Goal: Transaction & Acquisition: Purchase product/service

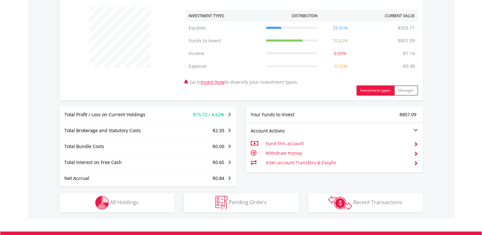
scroll to position [255, 0]
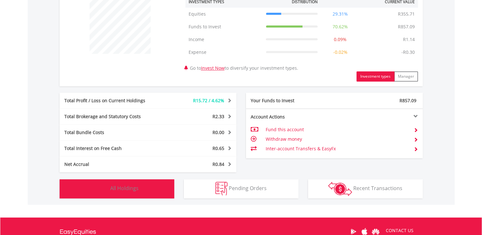
click at [132, 183] on button "Holdings All Holdings" at bounding box center [117, 188] width 115 height 19
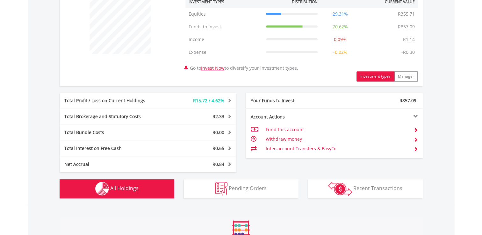
scroll to position [472, 0]
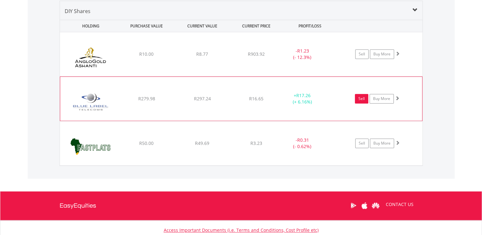
click at [363, 98] on link "Sell" at bounding box center [361, 99] width 13 height 10
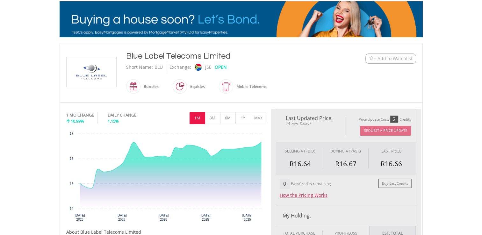
type input "******"
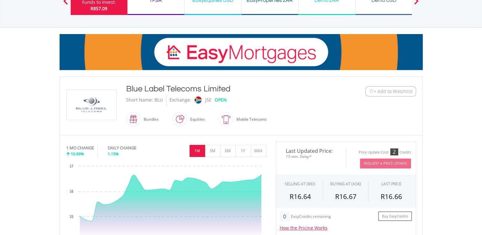
scroll to position [64, 0]
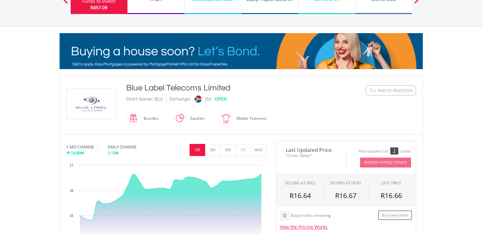
click at [154, 85] on div "Blue Label Telecoms Limited" at bounding box center [226, 87] width 200 height 11
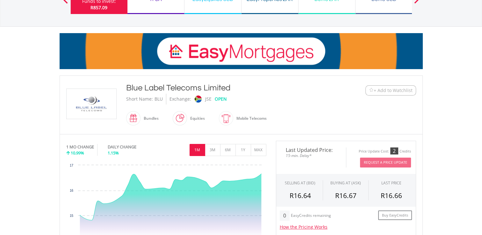
click at [90, 97] on img at bounding box center [92, 104] width 48 height 30
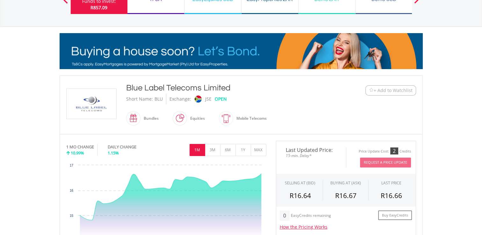
click at [89, 98] on img at bounding box center [92, 104] width 48 height 30
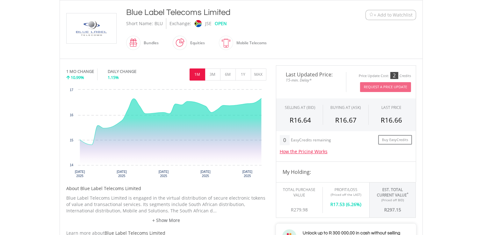
scroll to position [0, 0]
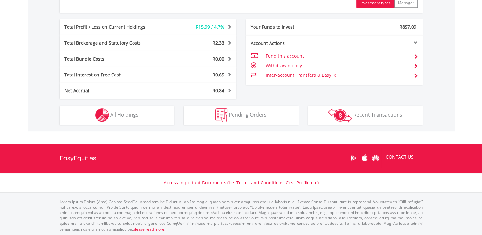
scroll to position [61, 121]
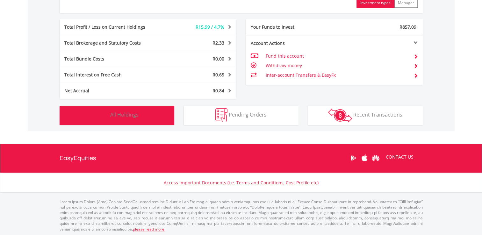
click at [136, 113] on span "All Holdings" at bounding box center [124, 114] width 28 height 7
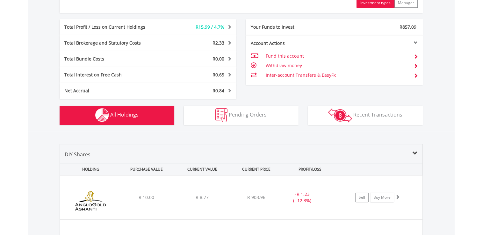
scroll to position [472, 0]
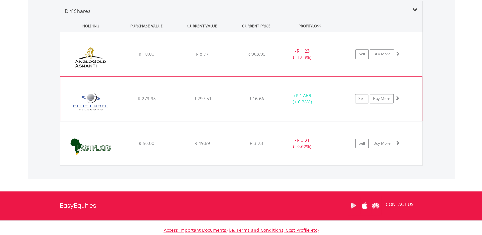
click at [93, 99] on img at bounding box center [90, 102] width 55 height 34
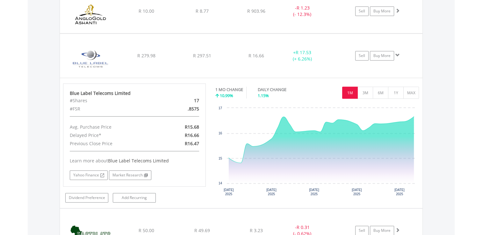
scroll to position [503, 0]
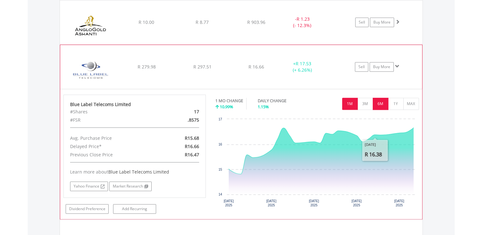
click at [379, 103] on button "6M" at bounding box center [381, 104] width 16 height 12
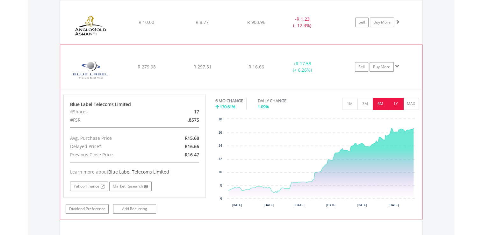
click at [398, 106] on button "1Y" at bounding box center [396, 104] width 16 height 12
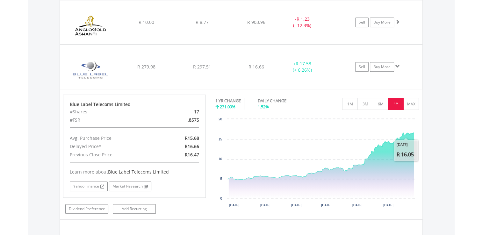
click at [441, 78] on div "Value View Share View DIY Shares HOLDING PURCHASE VALUE CURRENT VALUE CURRENT P…" at bounding box center [241, 116] width 427 height 321
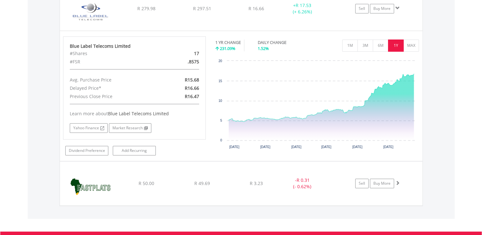
scroll to position [567, 0]
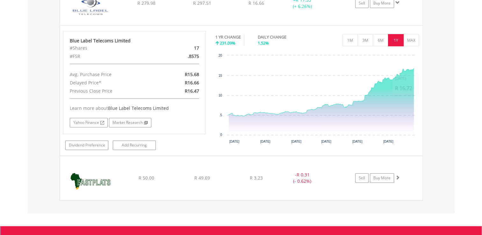
drag, startPoint x: 467, startPoint y: 70, endPoint x: 464, endPoint y: 36, distance: 33.6
